Goal: Check status: Check status

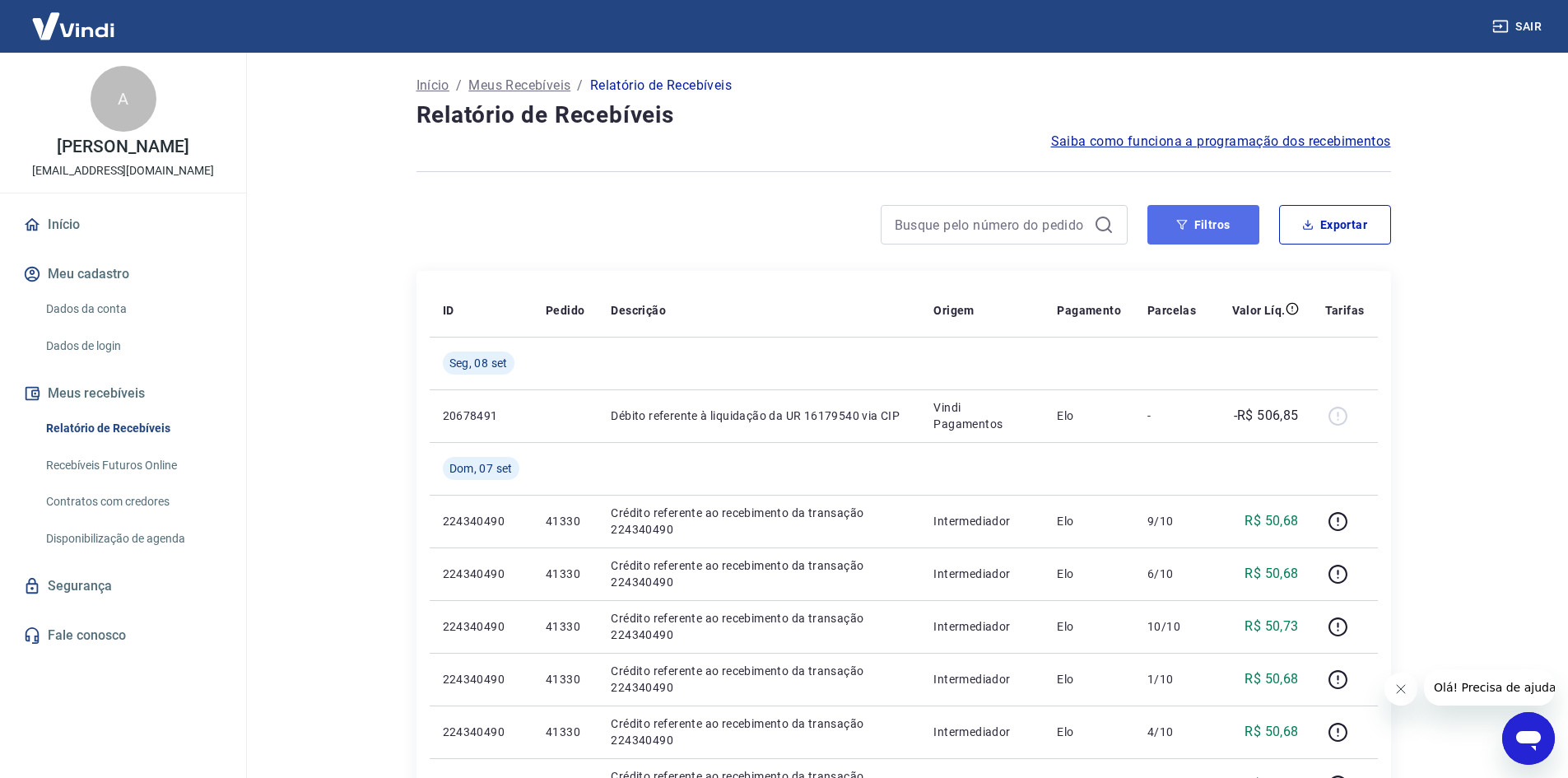
click at [1197, 226] on button "Filtros" at bounding box center [1204, 225] width 112 height 40
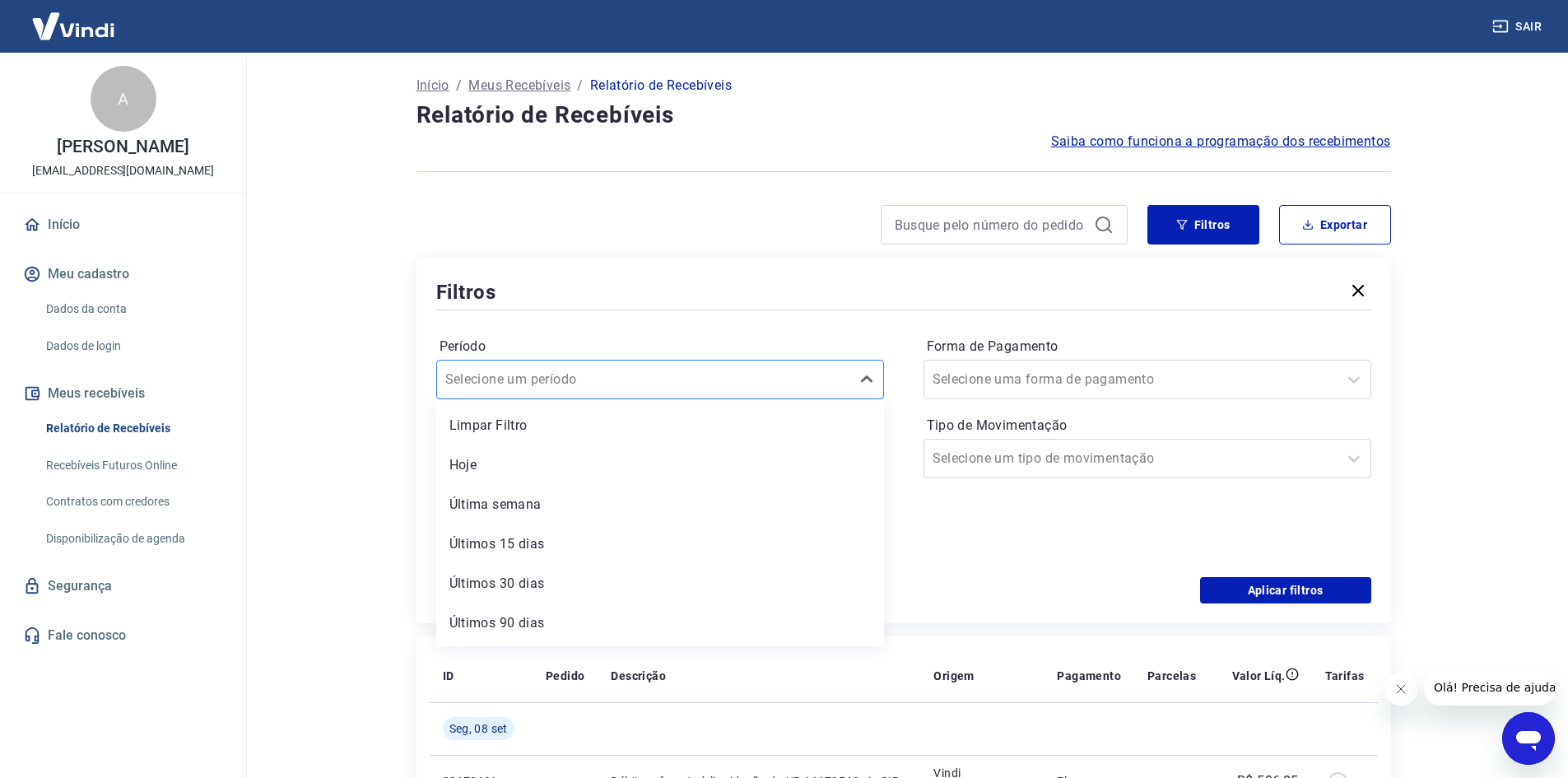
click at [711, 381] on div at bounding box center [644, 379] width 397 height 23
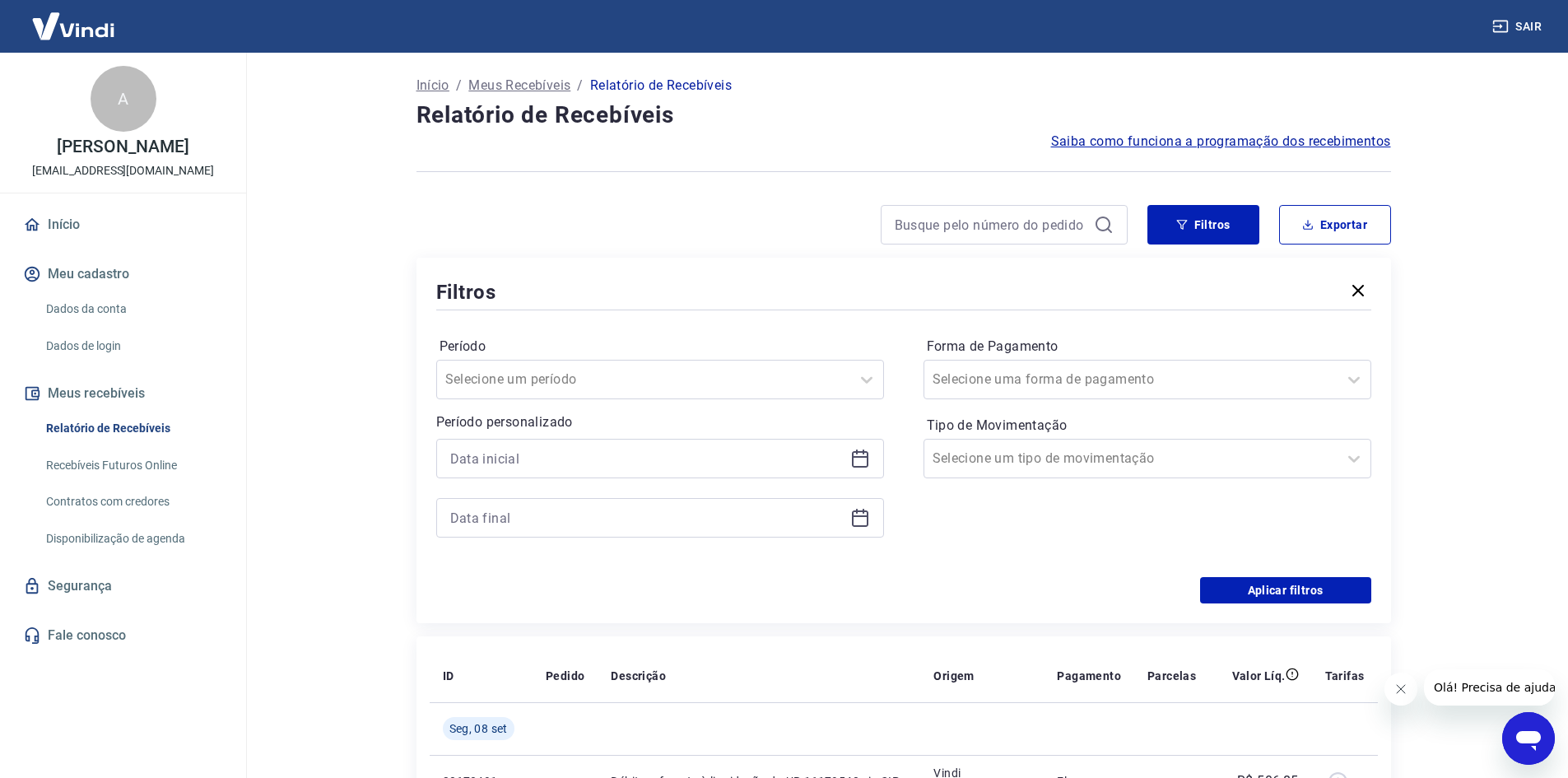
click at [847, 453] on div at bounding box center [660, 458] width 447 height 40
click at [859, 453] on icon at bounding box center [860, 459] width 17 height 17
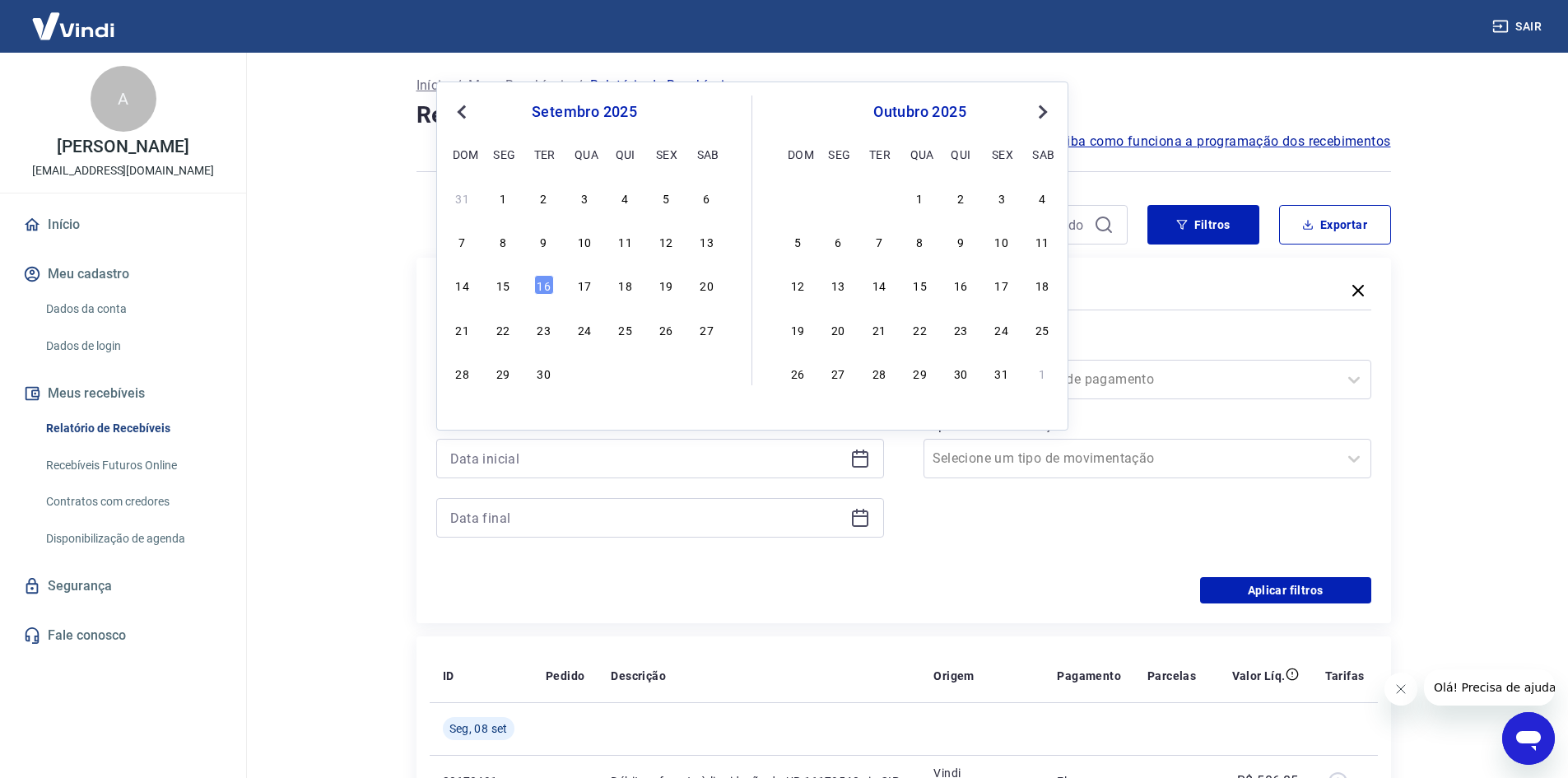
click at [463, 113] on span "Previous Month" at bounding box center [463, 111] width 0 height 19
click at [662, 194] on div "1" at bounding box center [666, 197] width 19 height 19
type input "[DATE]"
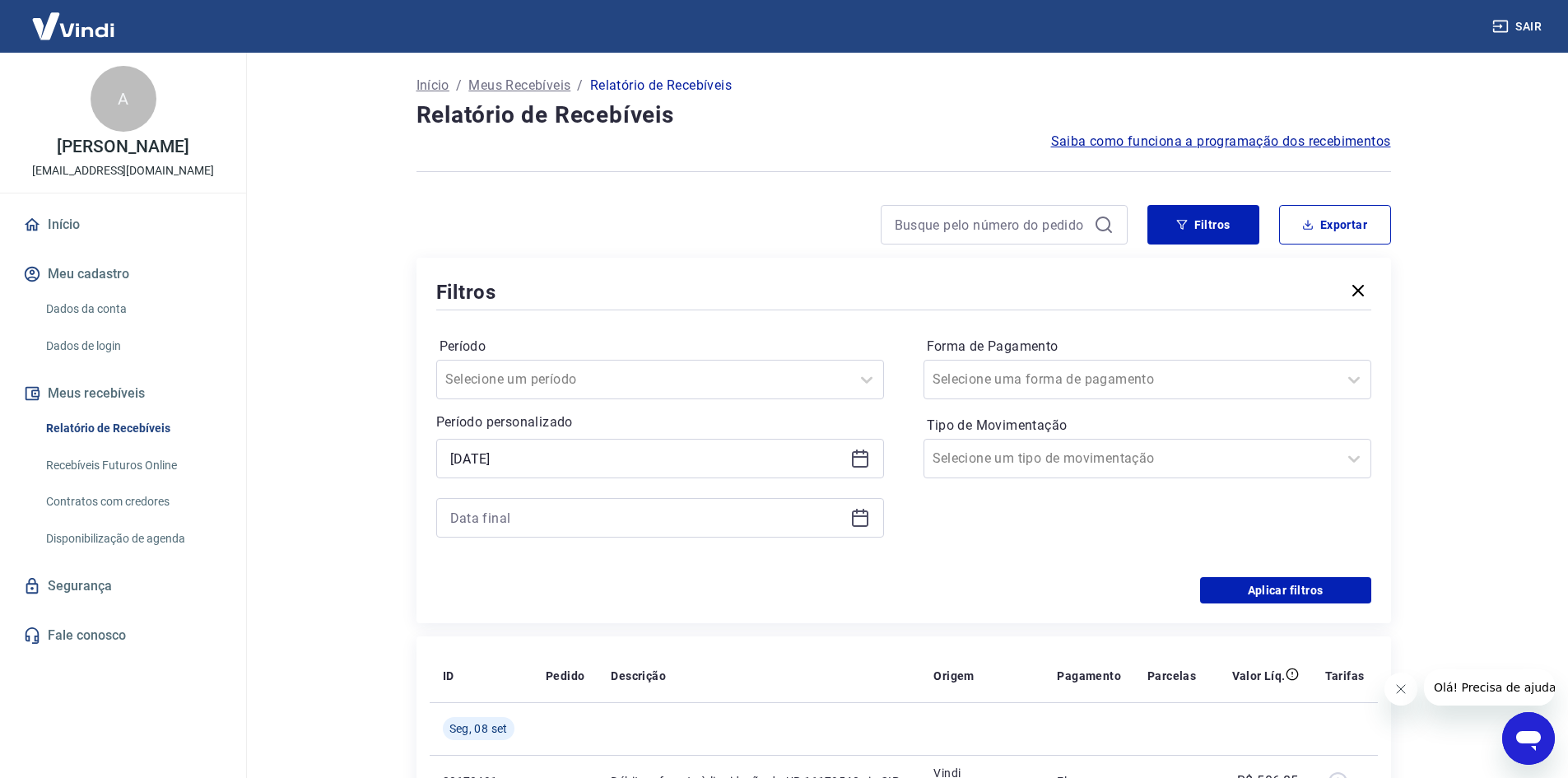
click at [860, 518] on icon at bounding box center [860, 517] width 19 height 19
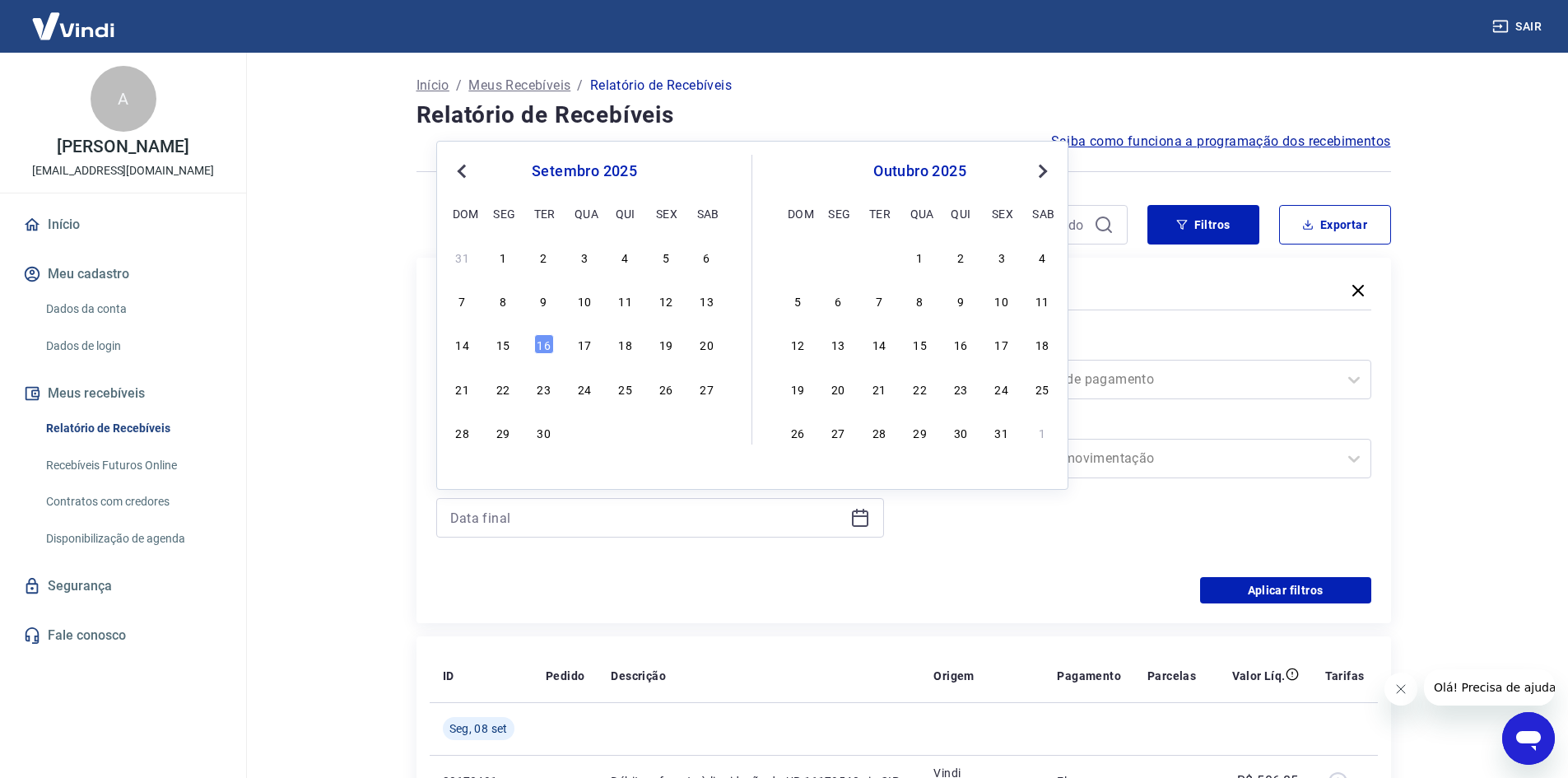
click at [463, 165] on span "Previous Month" at bounding box center [463, 170] width 0 height 19
click at [467, 475] on div "31" at bounding box center [463, 476] width 19 height 19
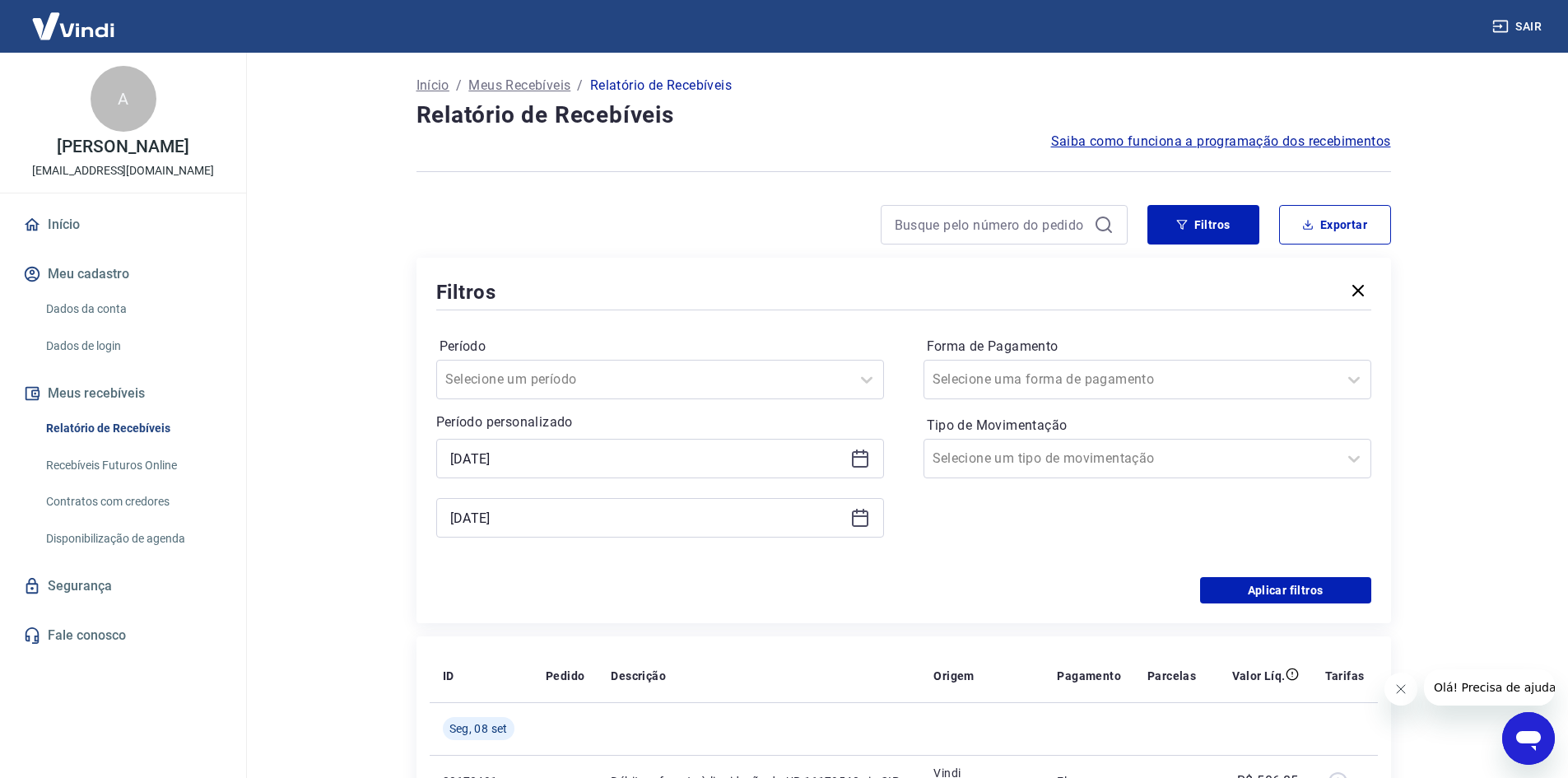
type input "[DATE]"
click at [1298, 594] on button "Aplicar filtros" at bounding box center [1286, 591] width 172 height 27
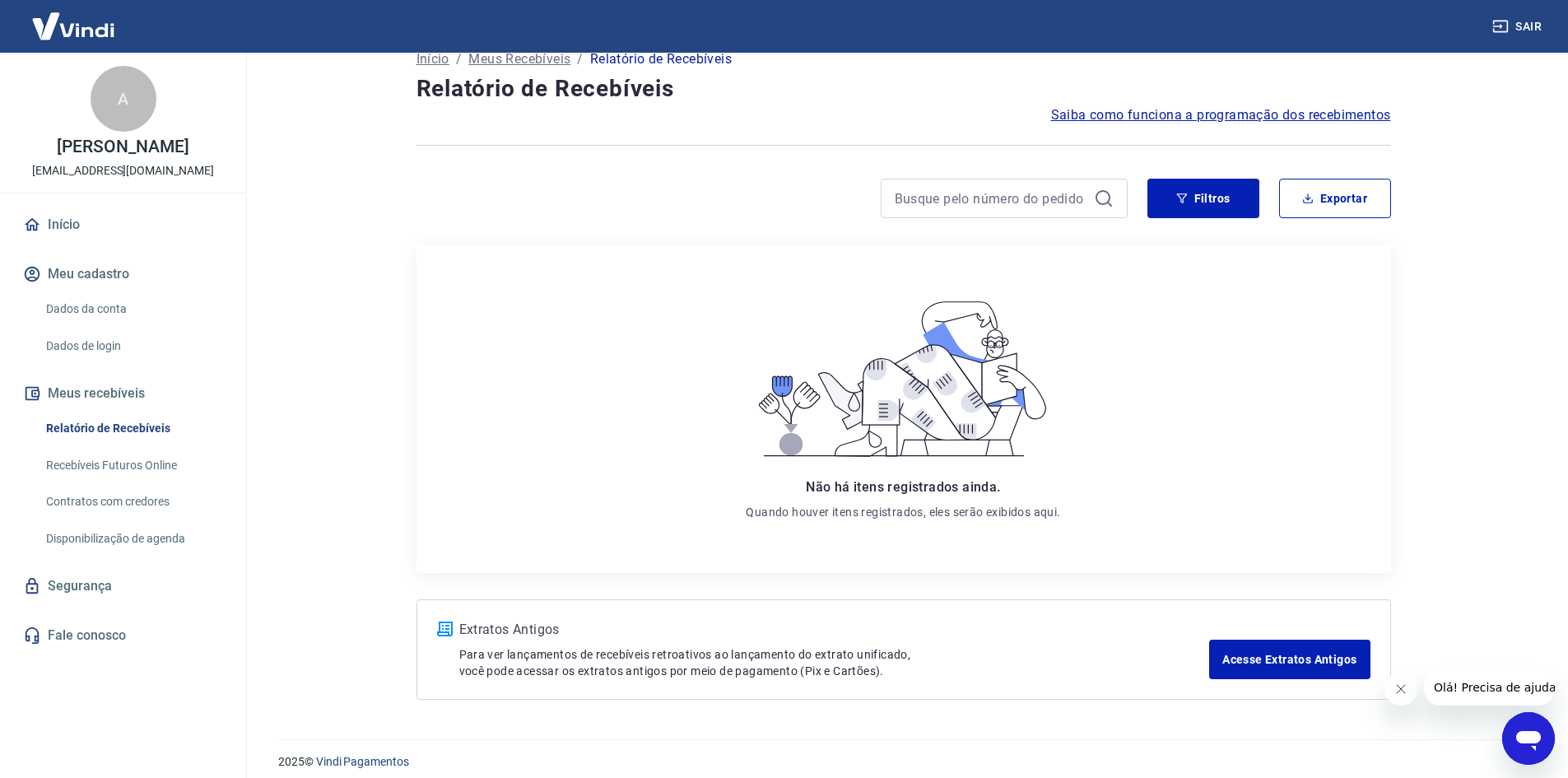
scroll to position [40, 0]
